Goal: Ask a question: Seek information or help from site administrators or community

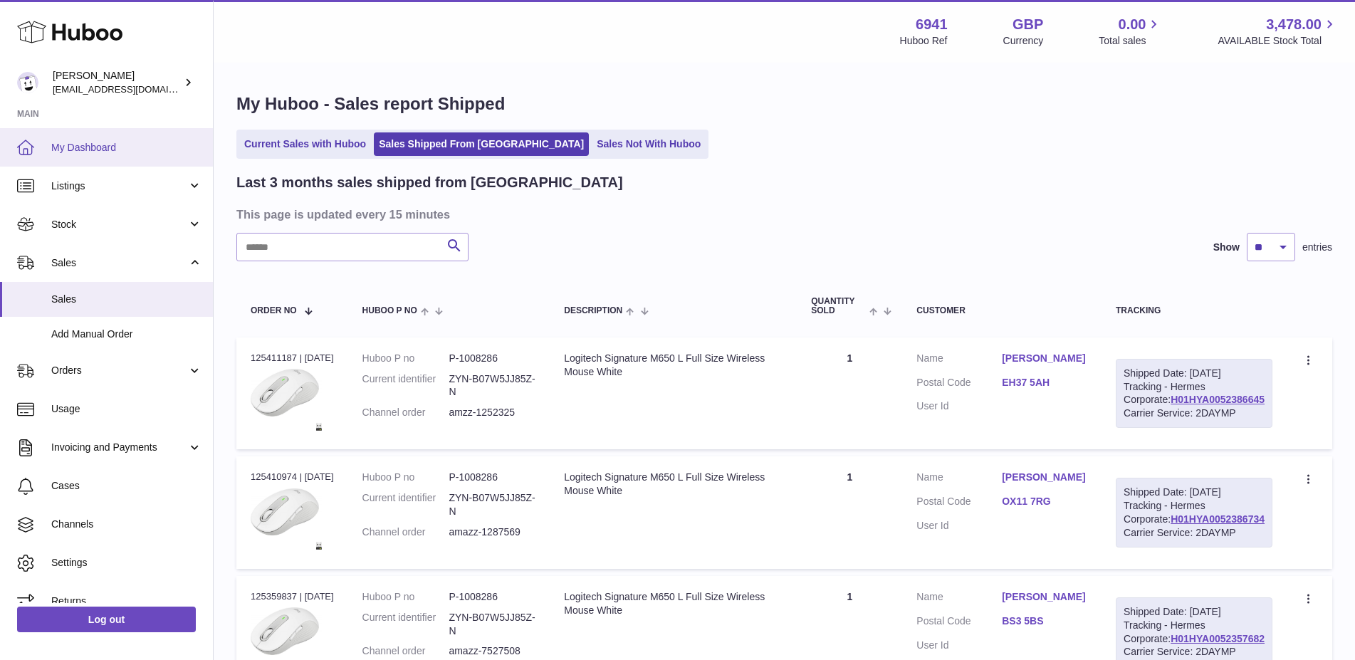
click at [103, 148] on span "My Dashboard" at bounding box center [126, 148] width 151 height 14
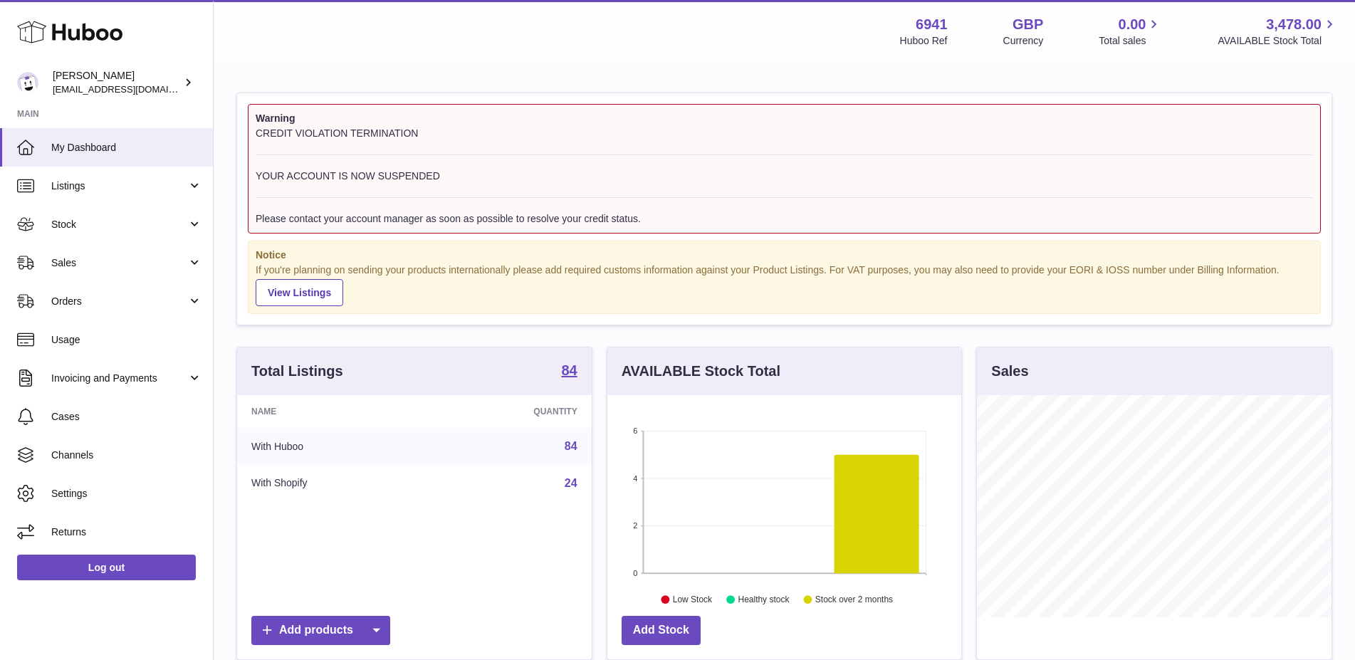
scroll to position [222, 355]
copy div "Warning CREDIT VIOLATION TERMINATION YOUR ACCOUNT IS NOW SUSPENDED Please conta…"
drag, startPoint x: 719, startPoint y: 223, endPoint x: 256, endPoint y: 121, distance: 474.0
click at [256, 121] on div "Warning CREDIT VIOLATION TERMINATION YOUR ACCOUNT IS NOW SUSPENDED Please conta…" at bounding box center [784, 169] width 1073 height 130
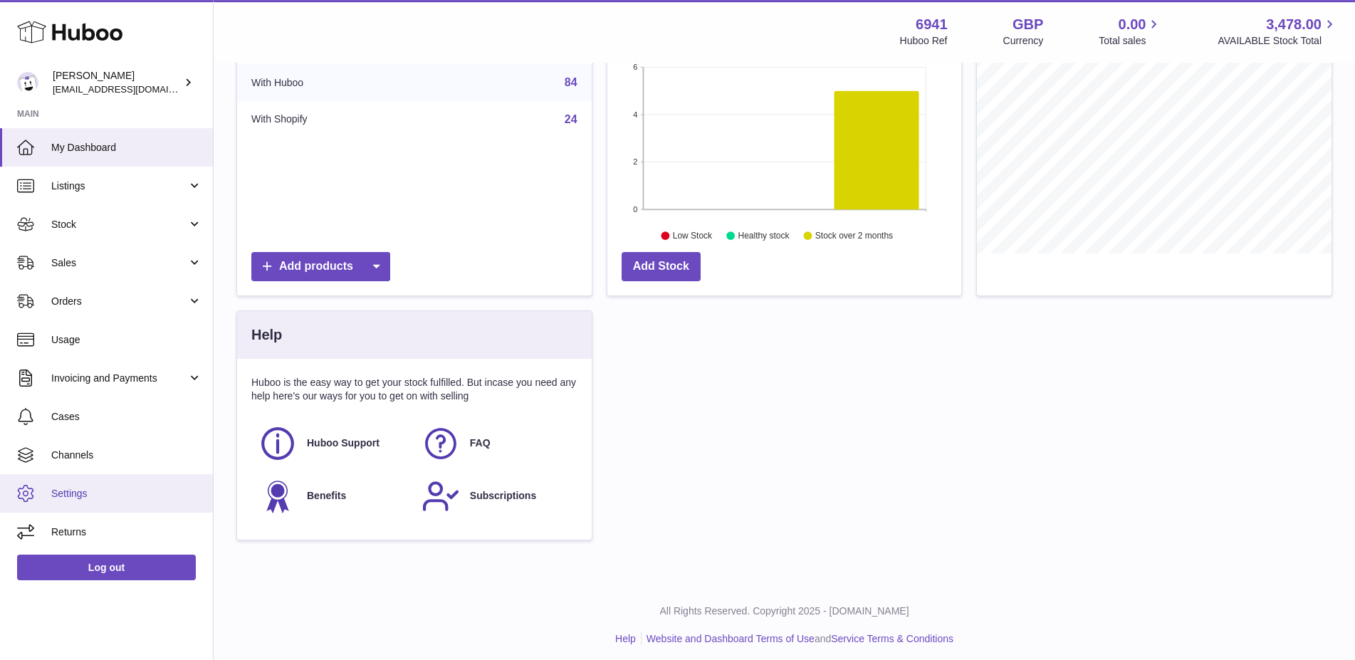
scroll to position [371, 0]
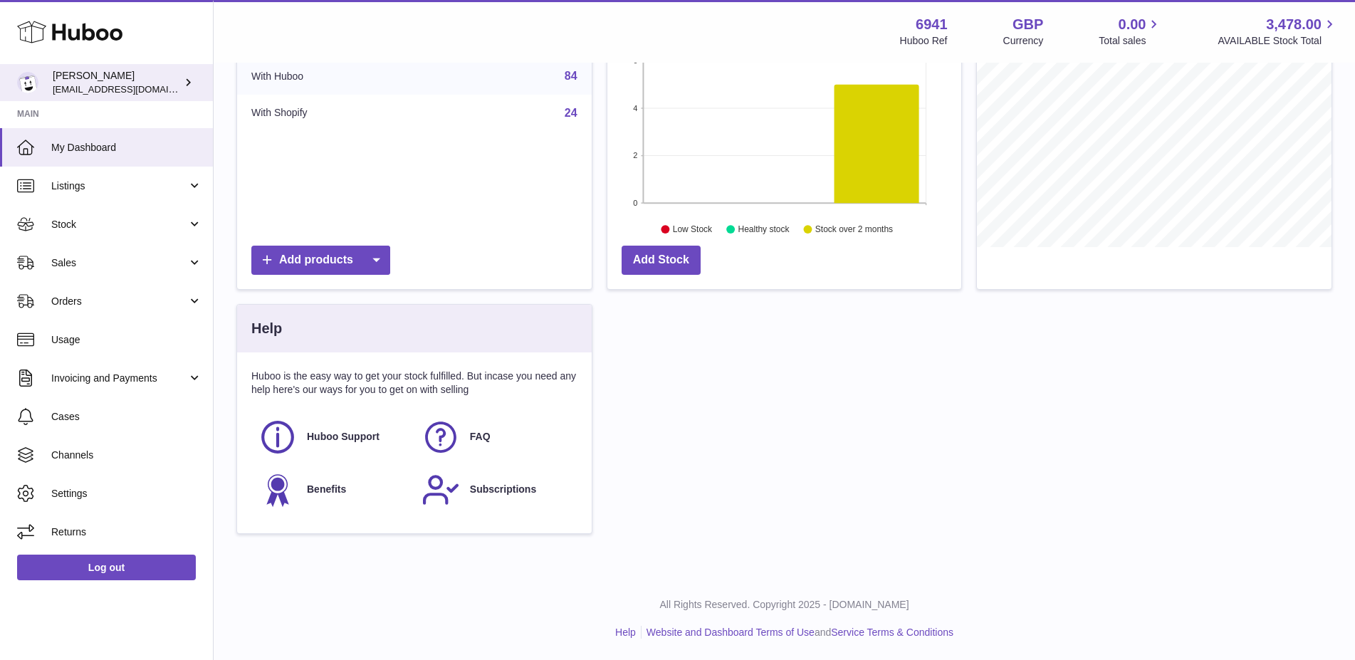
click at [72, 77] on div "James support@photogears.uk" at bounding box center [117, 82] width 128 height 27
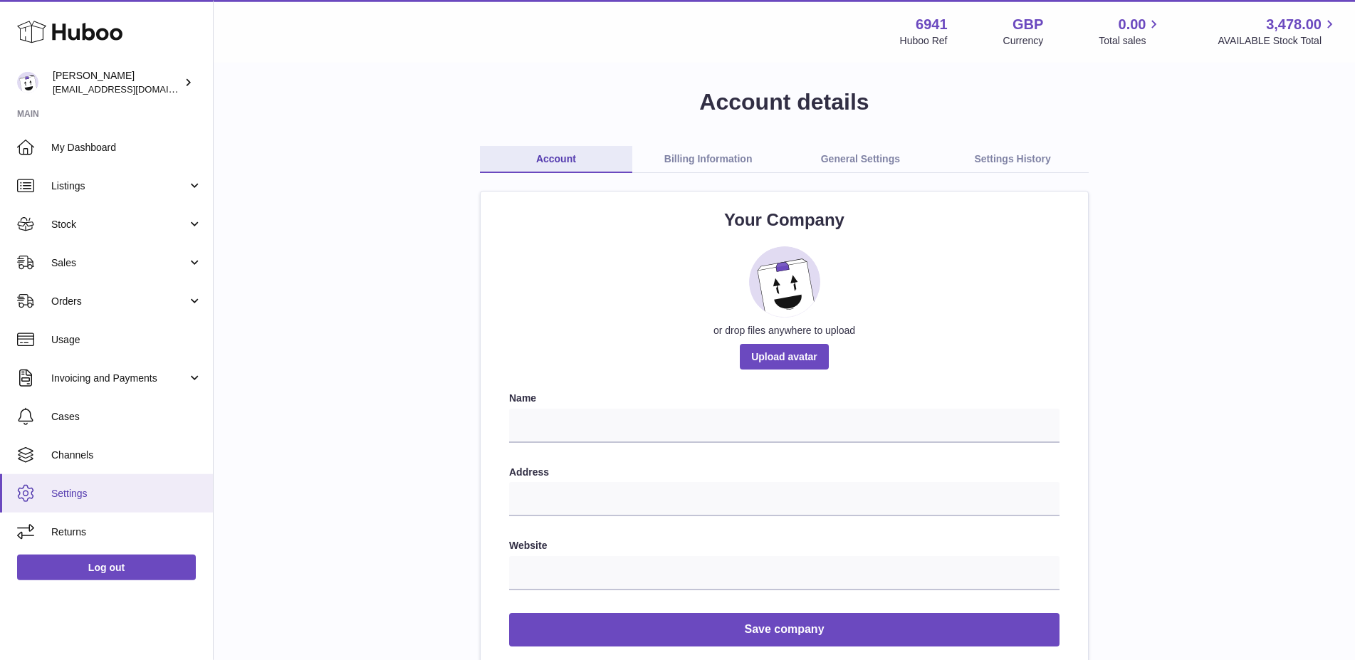
scroll to position [90, 0]
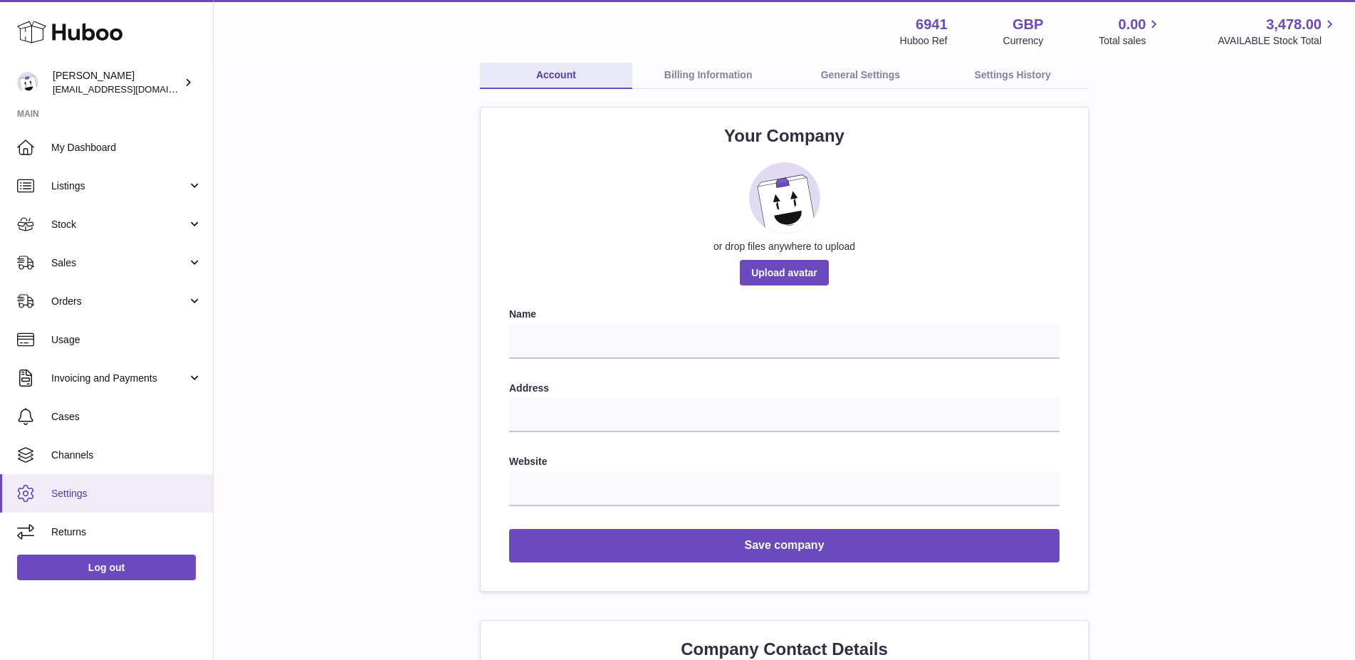
click at [59, 492] on span "Settings" at bounding box center [126, 494] width 151 height 14
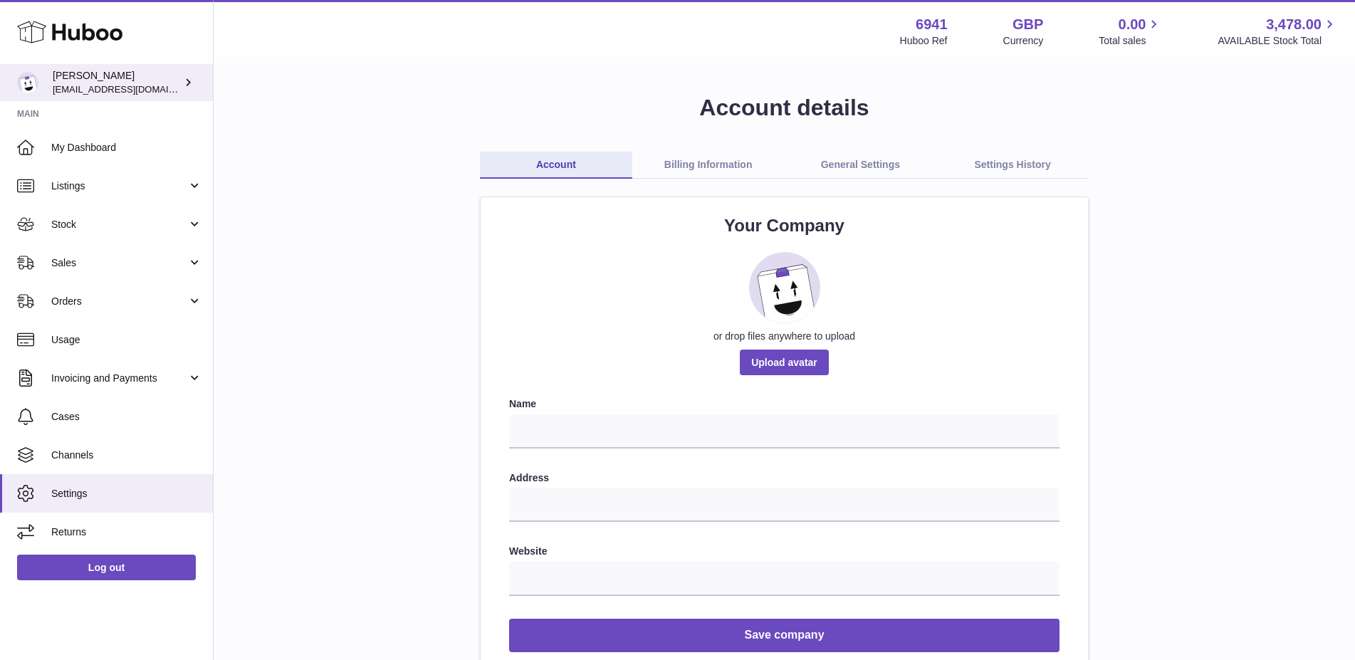
click at [65, 80] on div "[PERSON_NAME] [EMAIL_ADDRESS][DOMAIN_NAME]" at bounding box center [117, 82] width 128 height 27
click at [33, 33] on icon at bounding box center [69, 32] width 105 height 28
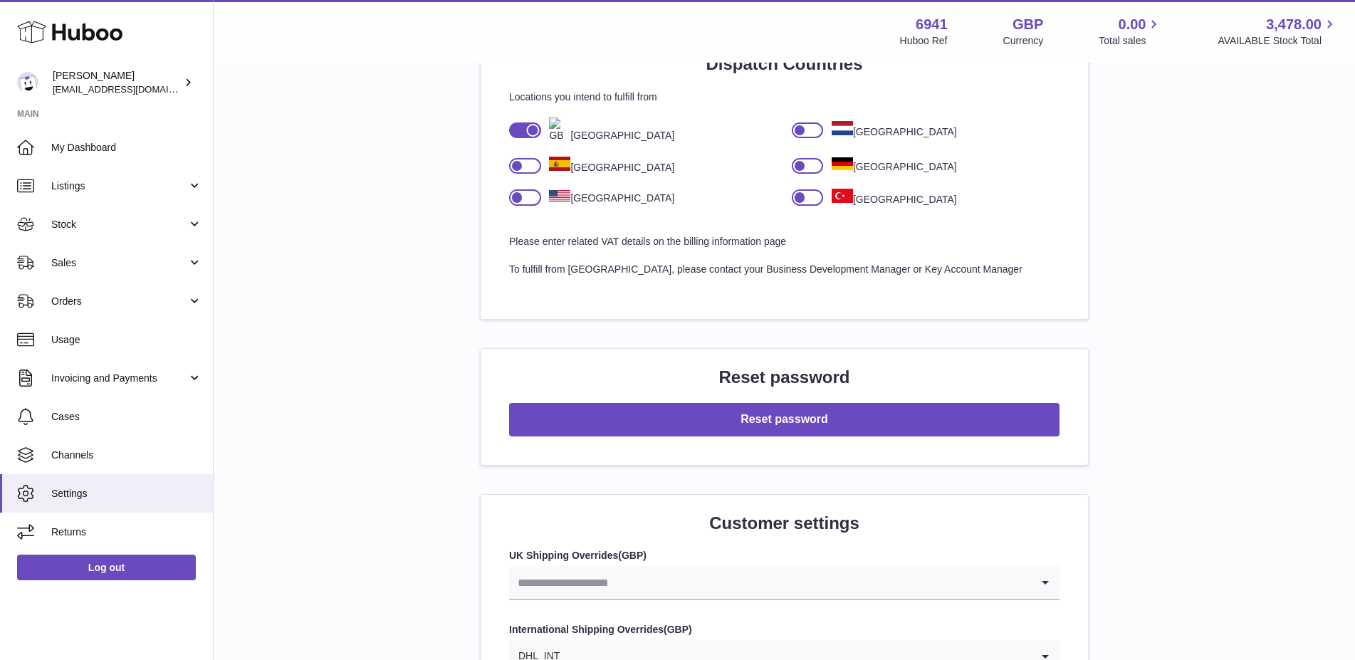
scroll to position [1505, 0]
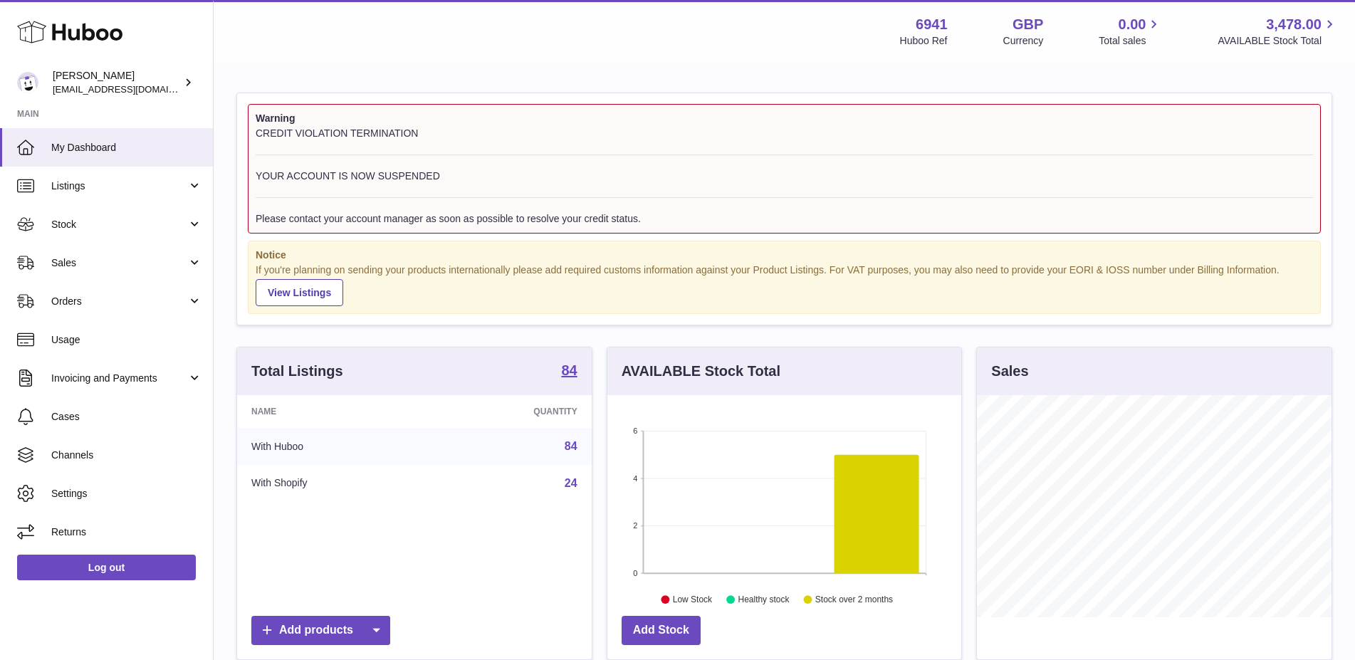
scroll to position [371, 0]
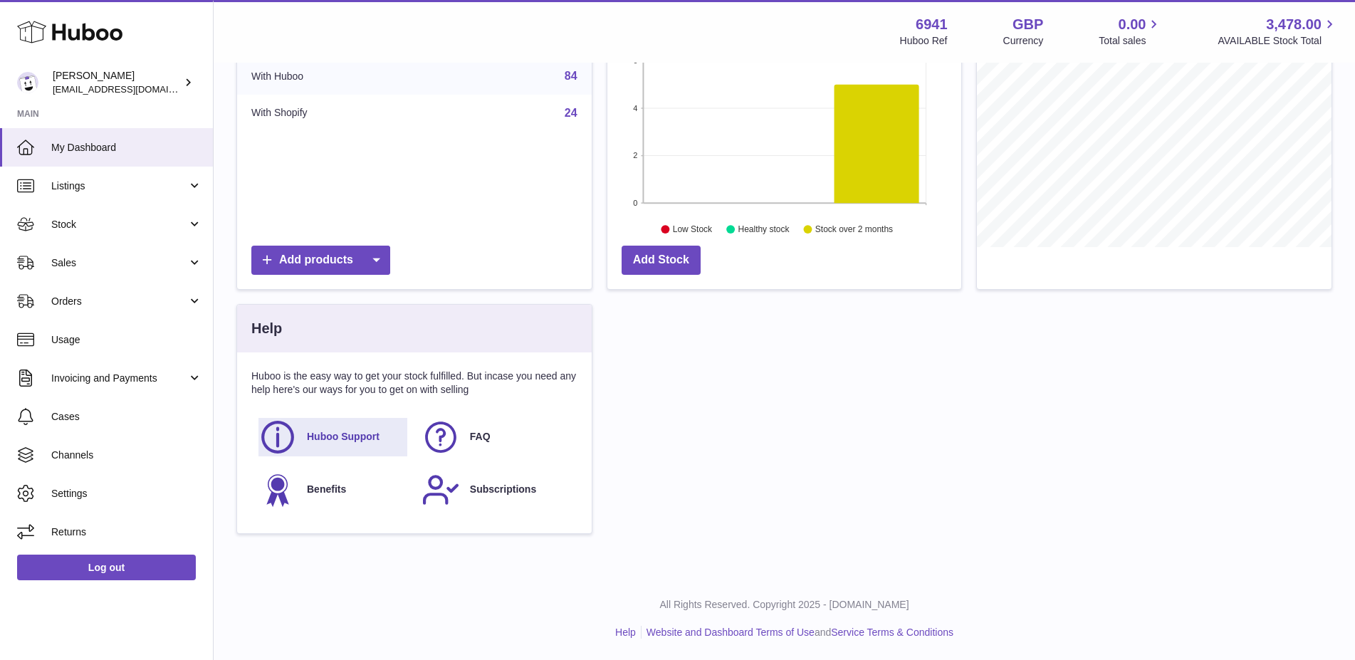
click at [318, 440] on span "Huboo Support" at bounding box center [343, 437] width 73 height 14
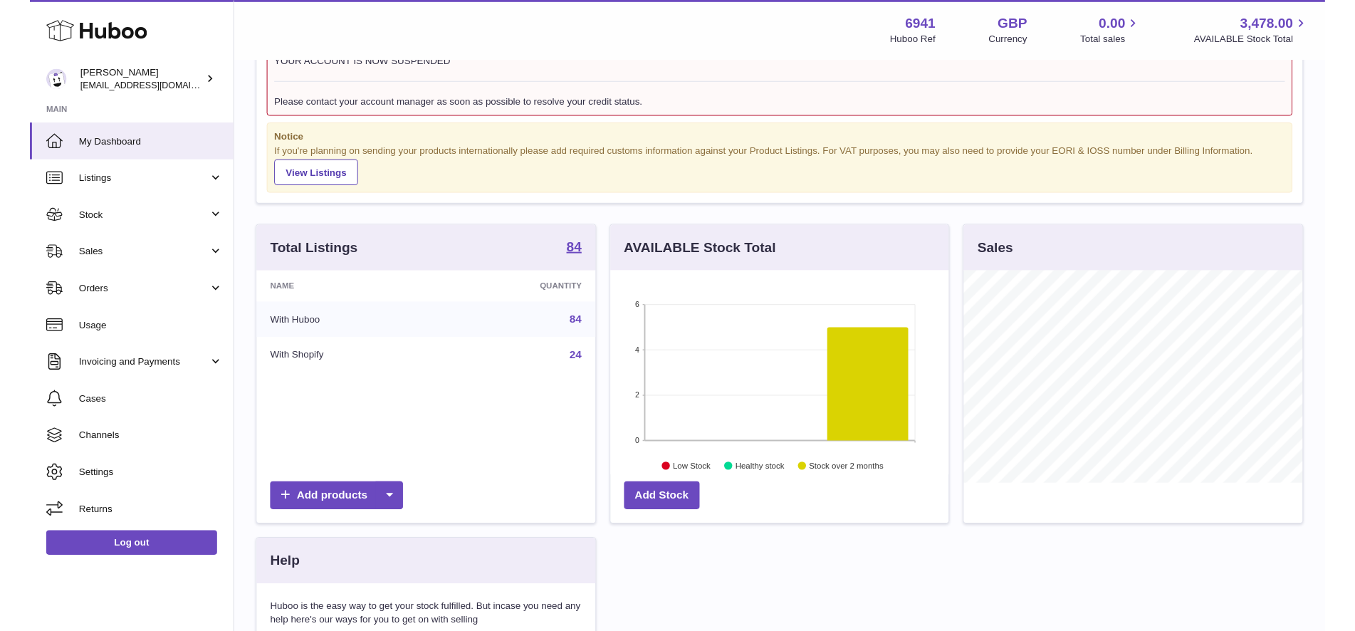
scroll to position [0, 0]
